Goal: Information Seeking & Learning: Learn about a topic

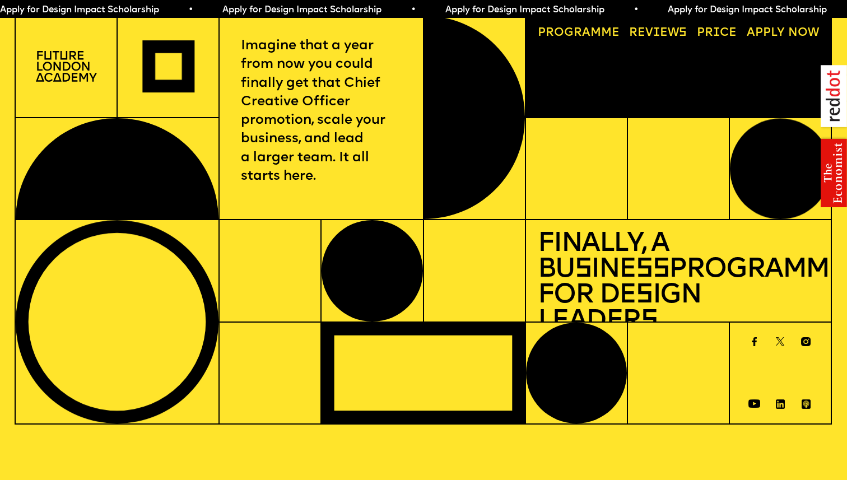
click at [601, 24] on link "Progr a mme" at bounding box center [579, 34] width 94 height 24
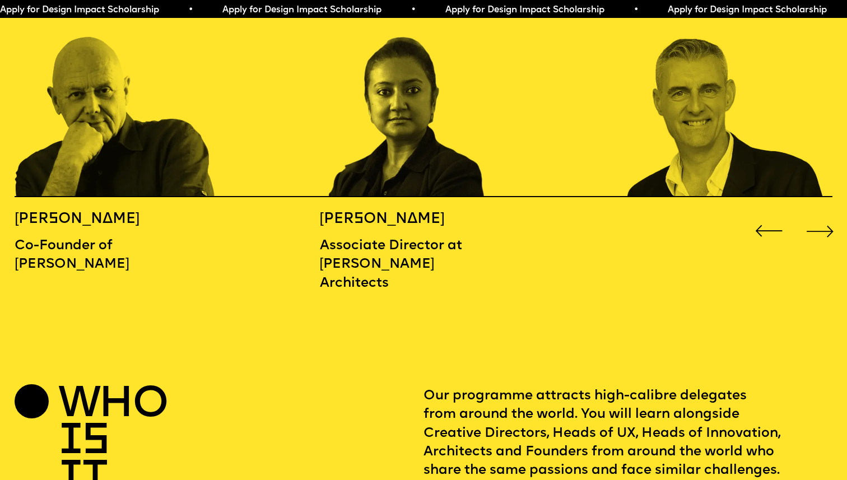
scroll to position [1388, 0]
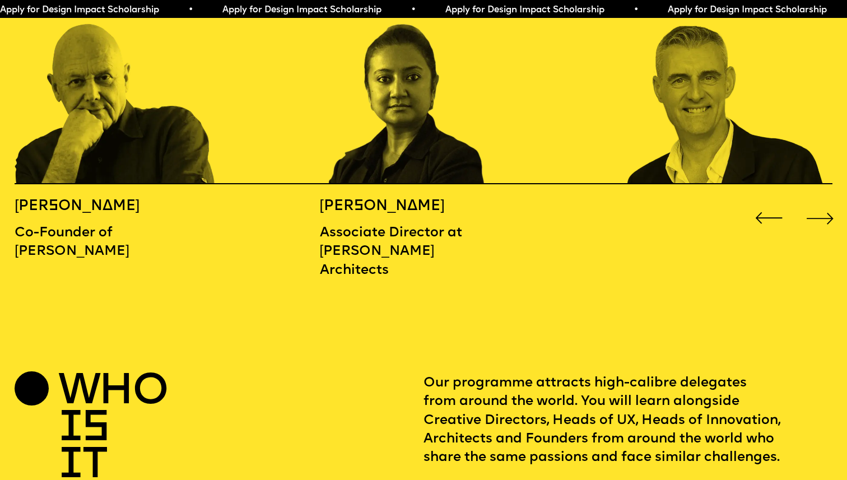
click at [817, 201] on div "Next slide" at bounding box center [821, 218] width 34 height 34
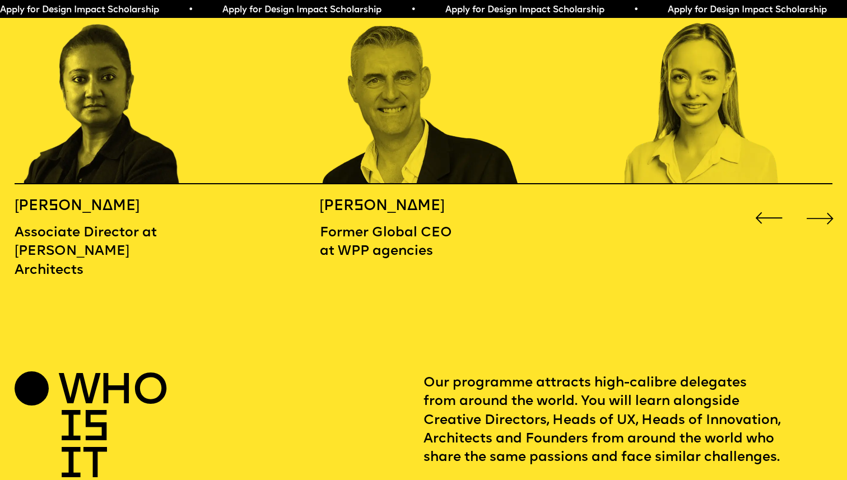
click at [817, 201] on div "Next slide" at bounding box center [821, 218] width 34 height 34
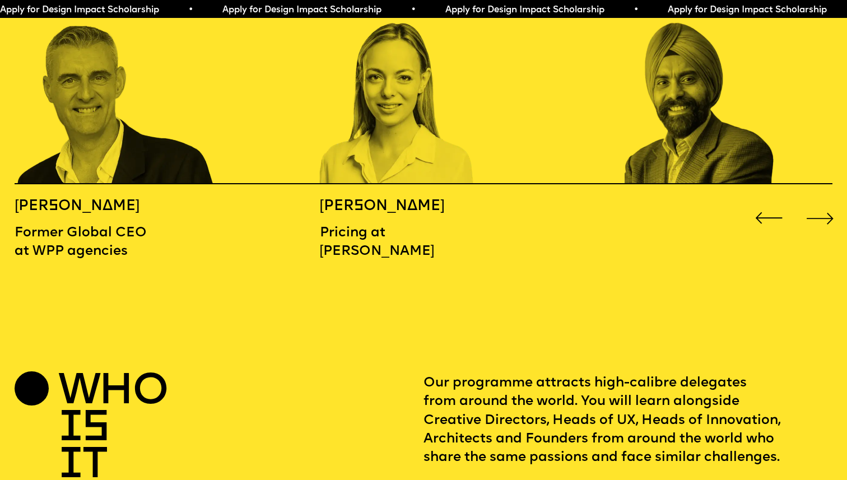
click at [817, 201] on div "Next slide" at bounding box center [821, 218] width 34 height 34
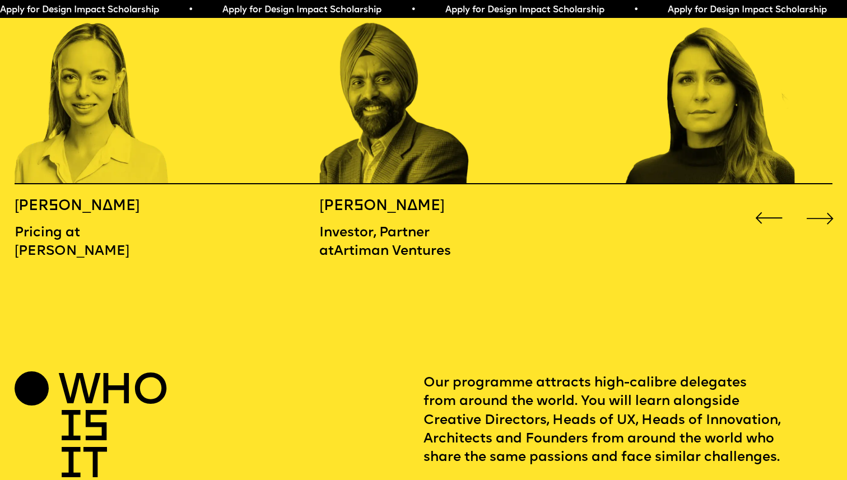
click at [817, 201] on div "Next slide" at bounding box center [821, 218] width 34 height 34
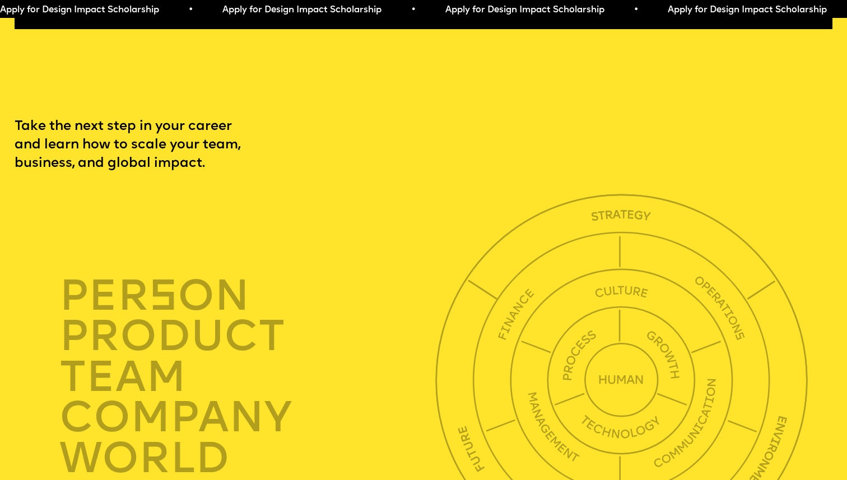
scroll to position [2856, 0]
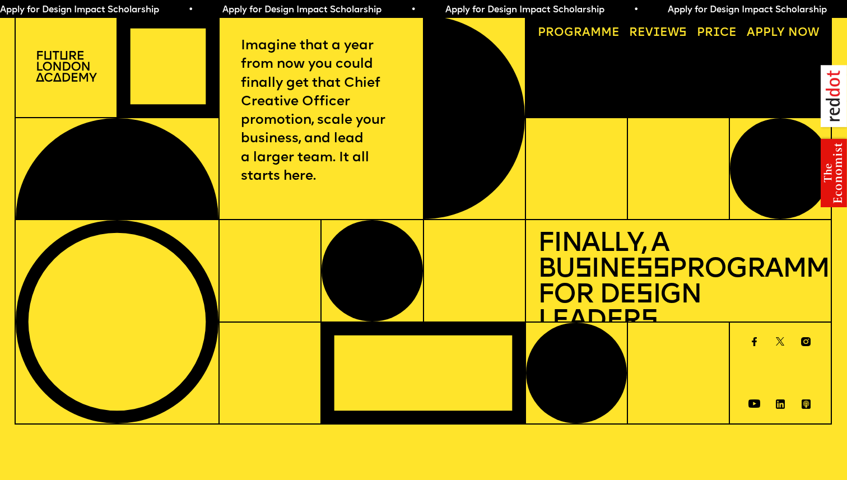
click at [733, 10] on span "Apply for Design Impact Scholarship • Apply for Design Impact Scholarship • App…" at bounding box center [556, 10] width 1114 height 9
